Goal: Find specific page/section: Find specific page/section

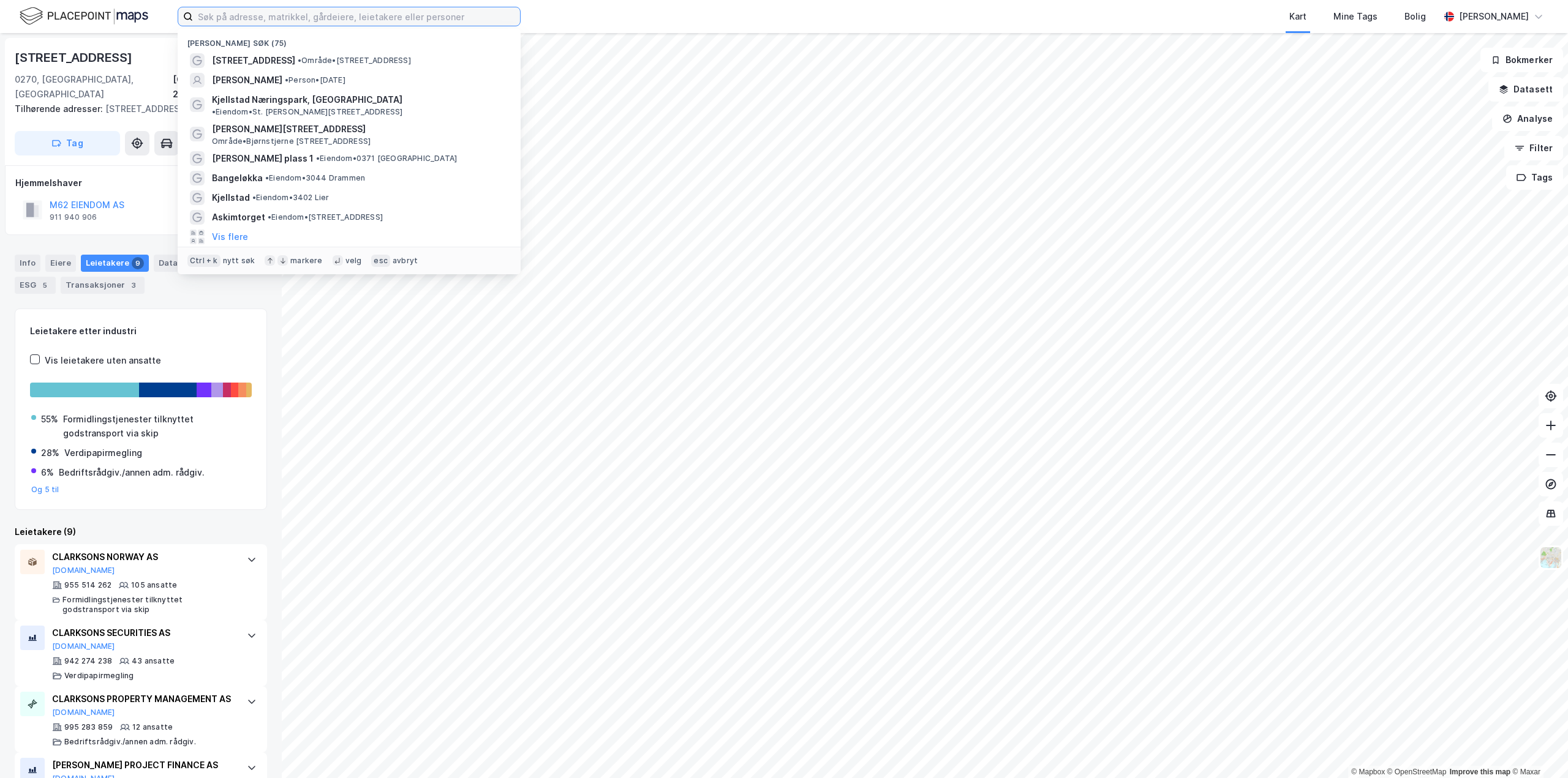
click at [354, 19] on input at bounding box center [356, 16] width 327 height 19
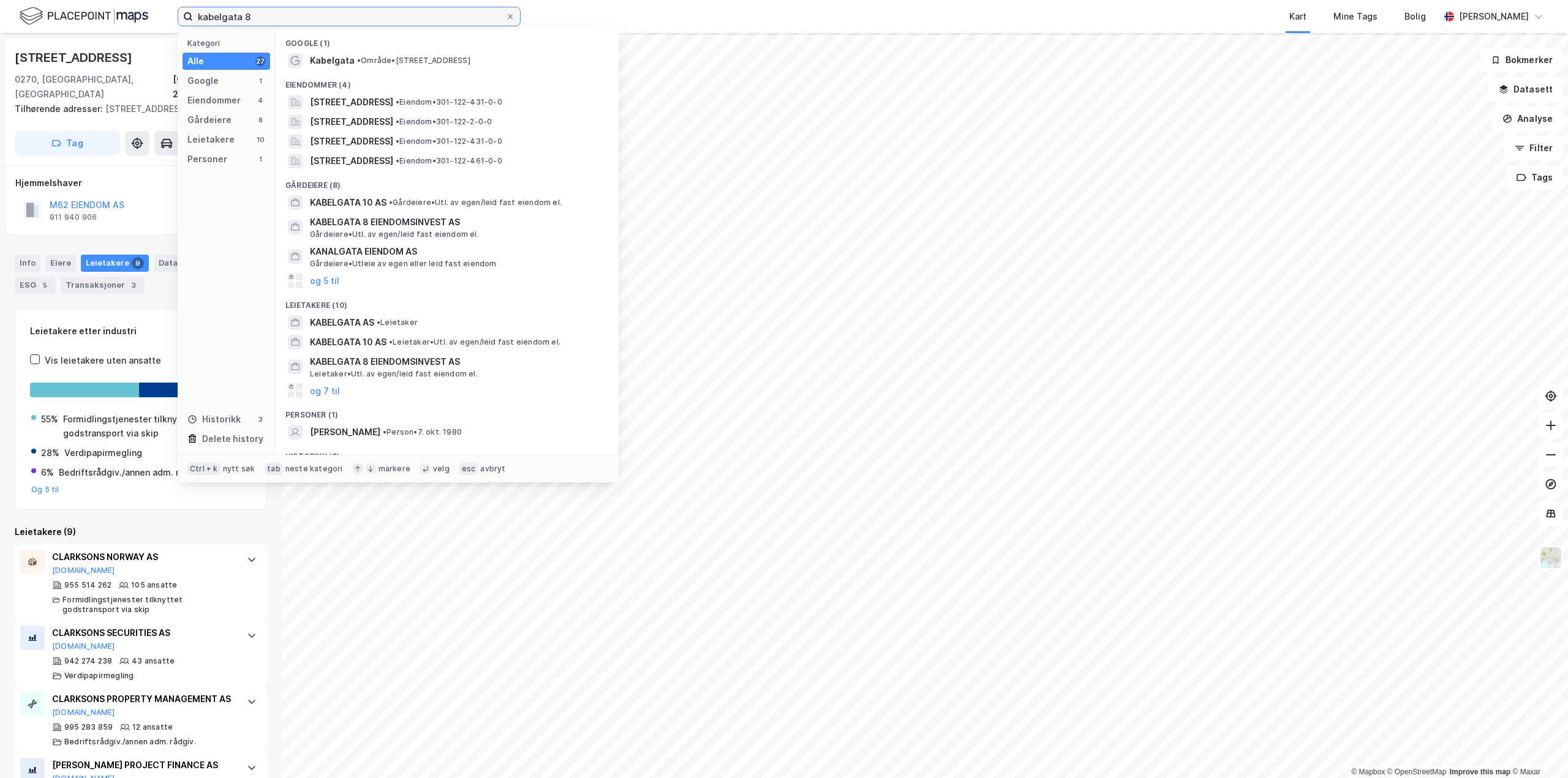
type input "kabelgata 8"
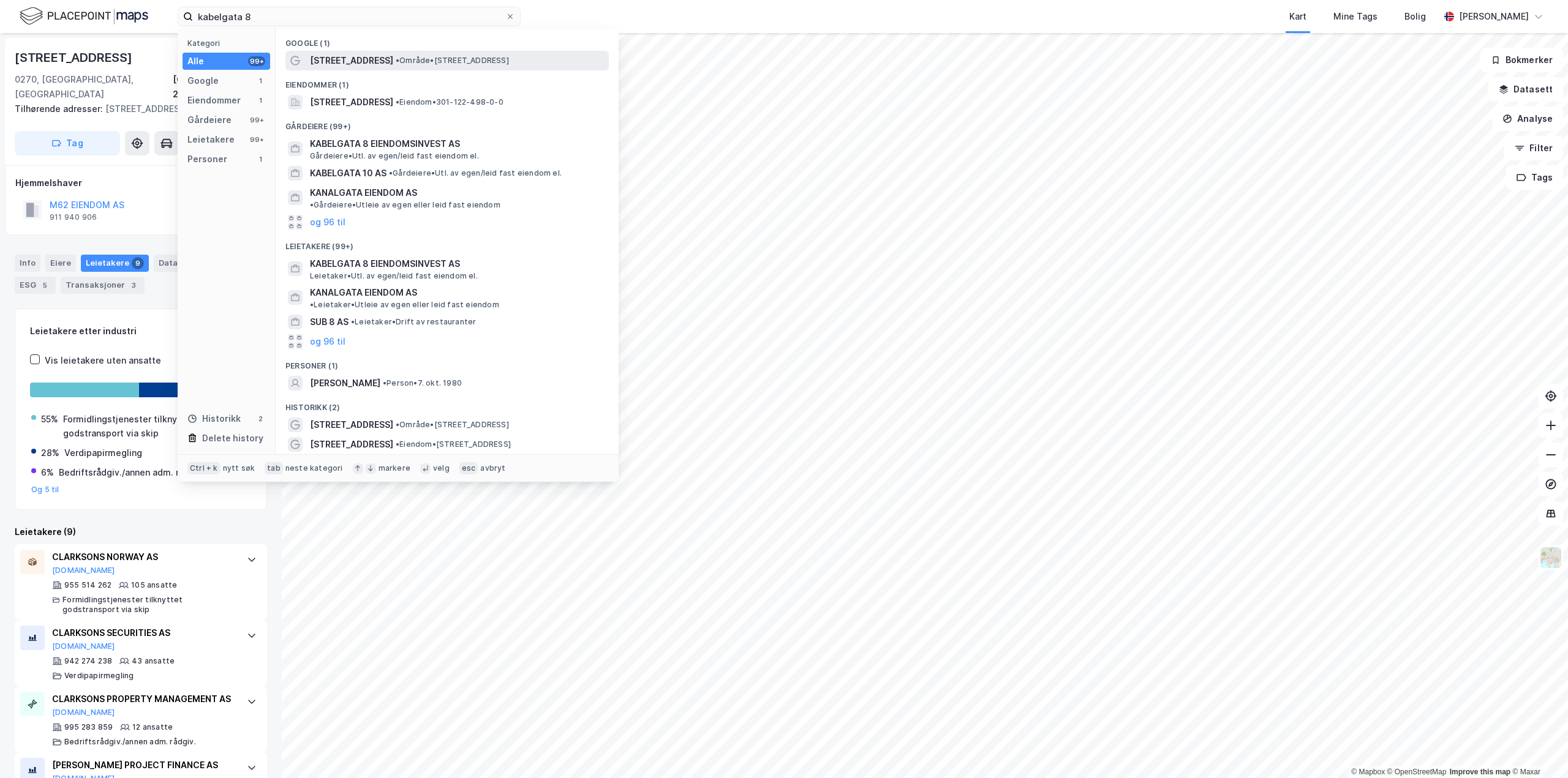
click at [347, 62] on span "[STREET_ADDRESS]" at bounding box center [351, 61] width 83 height 15
